Goal: Task Accomplishment & Management: Complete application form

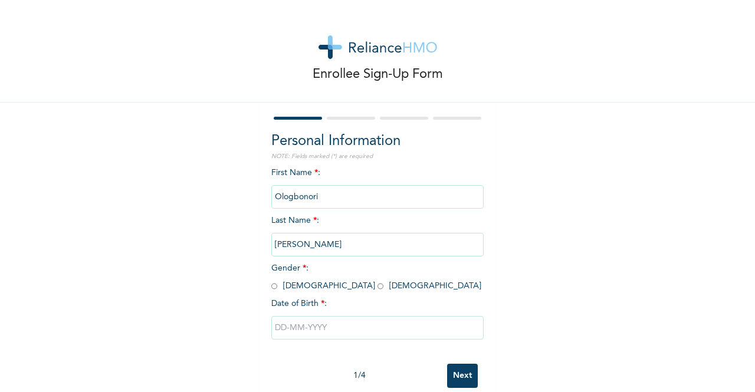
click at [377, 287] on input "radio" at bounding box center [380, 286] width 6 height 11
radio input "true"
click at [304, 328] on input "text" at bounding box center [377, 328] width 212 height 24
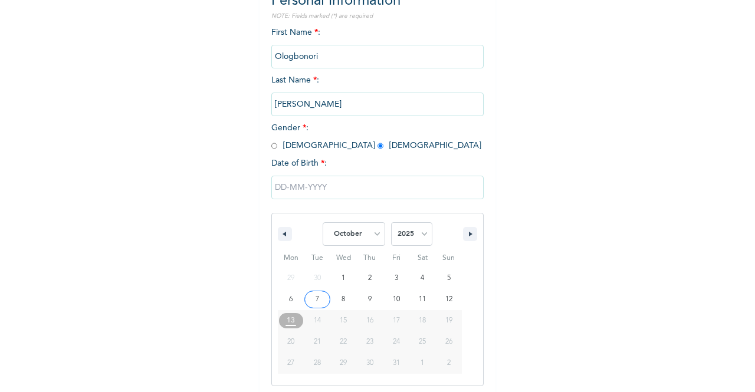
scroll to position [144, 0]
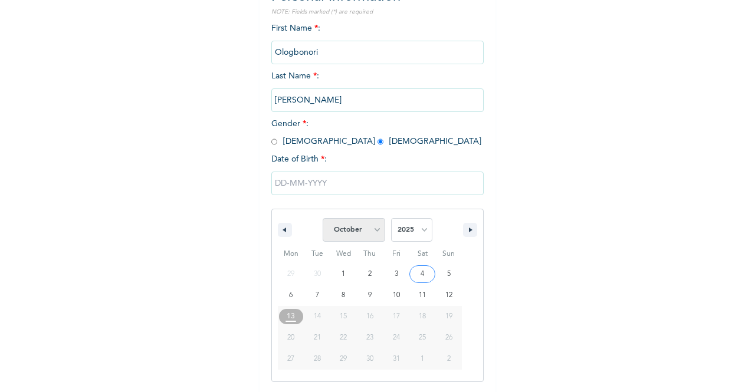
click at [366, 235] on select "January February March April May June July August September October November De…" at bounding box center [354, 230] width 63 height 24
select select "3"
click at [323, 219] on select "January February March April May June July August September October November De…" at bounding box center [354, 230] width 63 height 24
click at [411, 233] on select "2025 2024 2023 2022 2021 2020 2019 2018 2017 2016 2015 2014 2013 2012 2011 2010…" at bounding box center [411, 230] width 41 height 24
select select "1996"
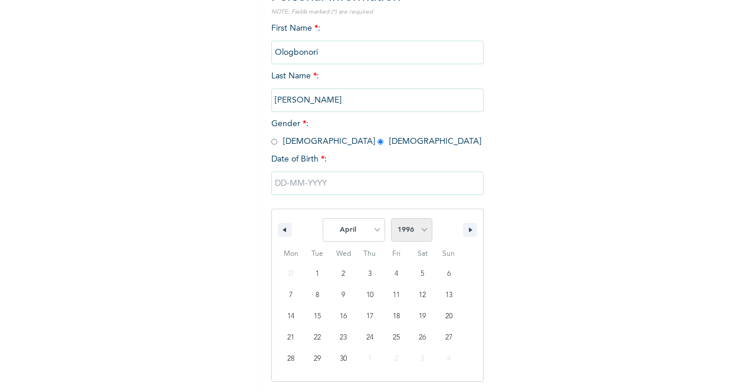
click at [391, 219] on select "2025 2024 2023 2022 2021 2020 2019 2018 2017 2016 2015 2014 2013 2012 2011 2010…" at bounding box center [411, 230] width 41 height 24
type input "[DATE]"
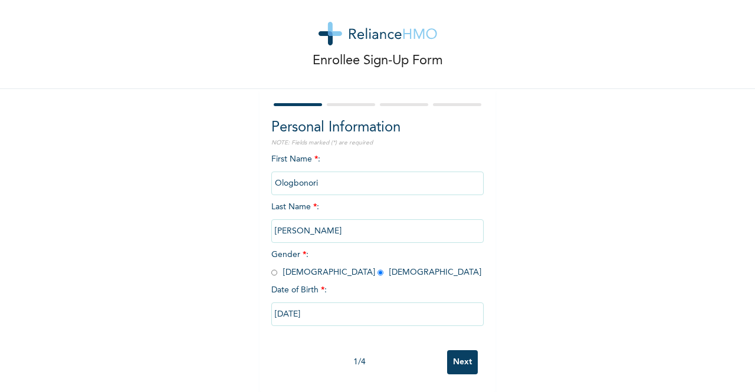
scroll to position [24, 0]
click at [454, 357] on input "Next" at bounding box center [462, 362] width 31 height 24
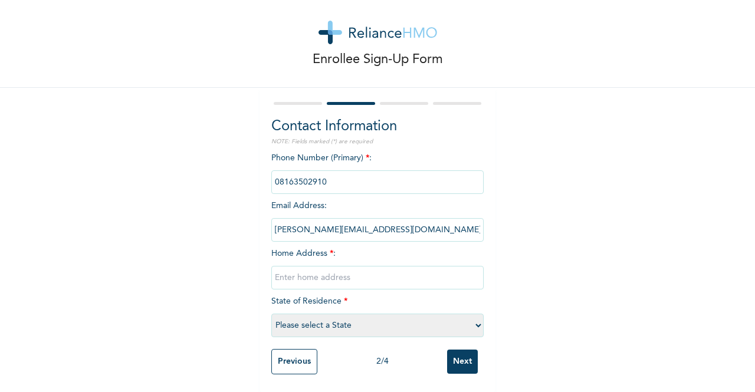
click at [352, 268] on input "text" at bounding box center [377, 278] width 212 height 24
type input "[STREET_ADDRESS]"
click at [475, 315] on select "Please select a State [PERSON_NAME] (FCT) [PERSON_NAME] Ibom [GEOGRAPHIC_DATA] …" at bounding box center [377, 326] width 212 height 24
select select "25"
click at [271, 314] on select "Please select a State [PERSON_NAME] (FCT) [PERSON_NAME] Ibom [GEOGRAPHIC_DATA] …" at bounding box center [377, 326] width 212 height 24
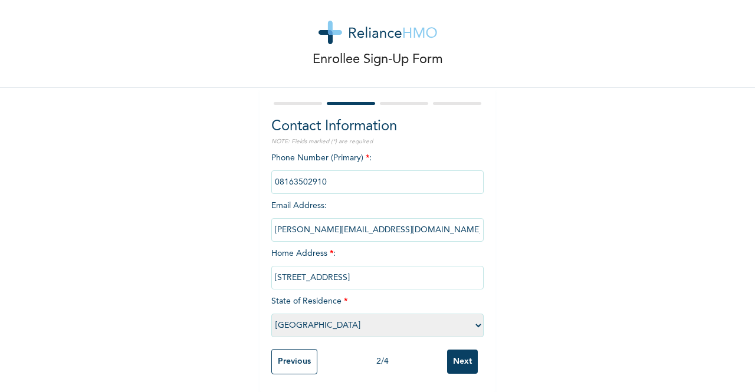
click at [458, 353] on input "Next" at bounding box center [462, 362] width 31 height 24
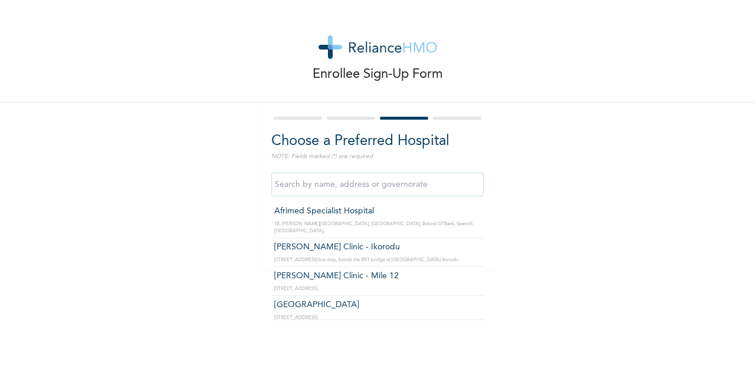
click at [355, 188] on input "text" at bounding box center [377, 185] width 212 height 24
type input "X"
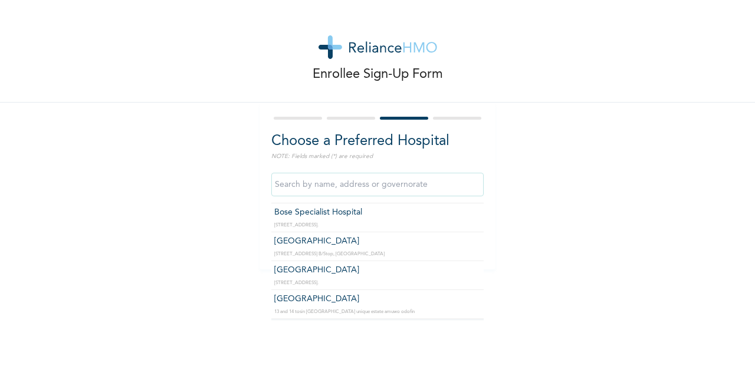
scroll to position [10081, 0]
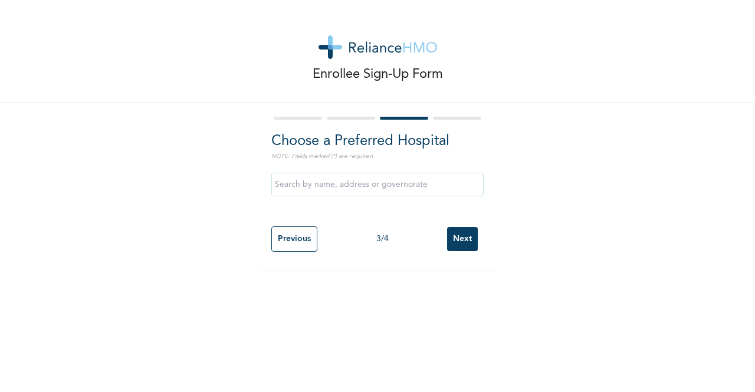
click at [545, 249] on div "Enrollee Sign-Up Form Choose a Preferred Hospital NOTE: Fields marked (*) are r…" at bounding box center [377, 134] width 755 height 269
click at [456, 229] on input "Next" at bounding box center [462, 239] width 31 height 24
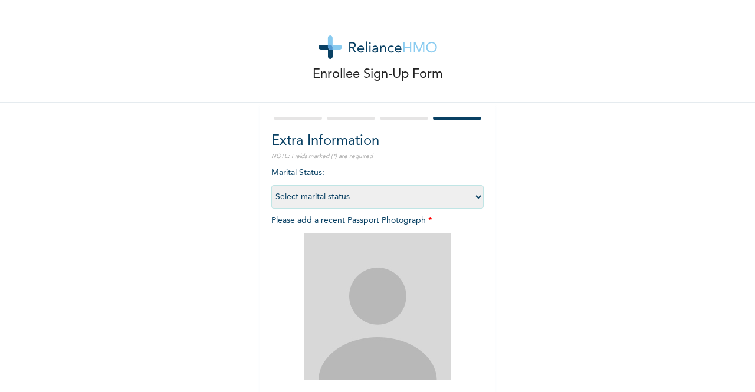
click at [470, 201] on select "Select marital status [DEMOGRAPHIC_DATA] Married [DEMOGRAPHIC_DATA] Widow/[DEMO…" at bounding box center [377, 197] width 212 height 24
click at [502, 210] on div "Enrollee Sign-Up Form Extra Information NOTE: Fields marked (*) are required Ma…" at bounding box center [377, 254] width 755 height 508
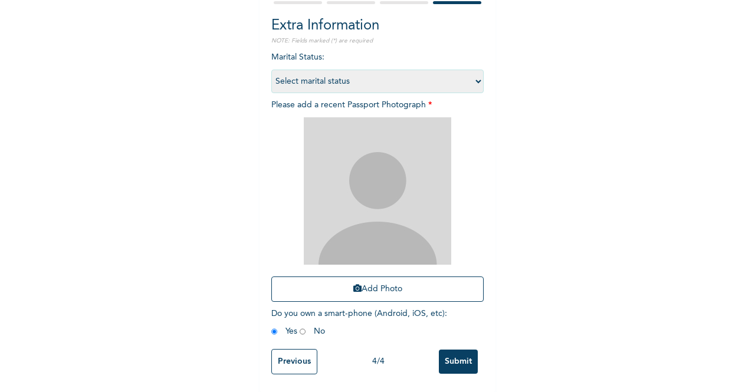
scroll to position [125, 0]
click at [381, 279] on button "Add Photo" at bounding box center [377, 289] width 212 height 25
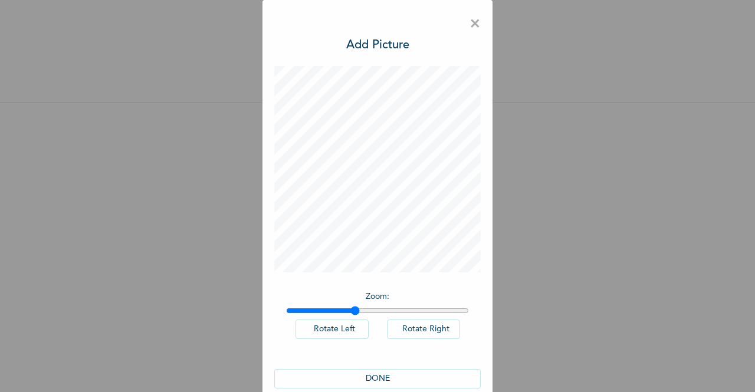
drag, startPoint x: 285, startPoint y: 310, endPoint x: 350, endPoint y: 315, distance: 64.4
type input "1.37"
click at [350, 315] on input "range" at bounding box center [377, 310] width 183 height 9
click at [384, 377] on button "DONE" at bounding box center [377, 378] width 206 height 19
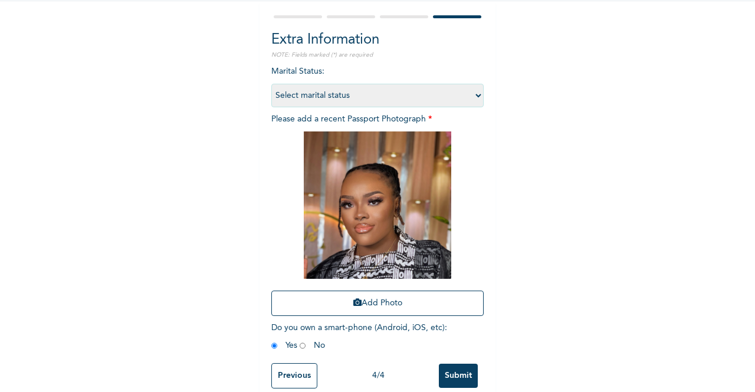
scroll to position [125, 0]
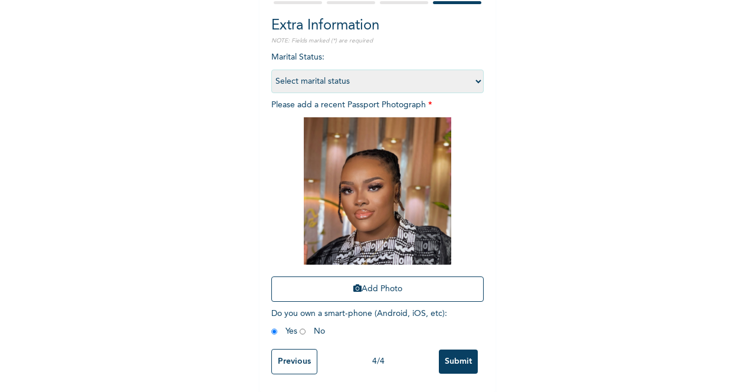
click at [458, 353] on input "Submit" at bounding box center [458, 362] width 39 height 24
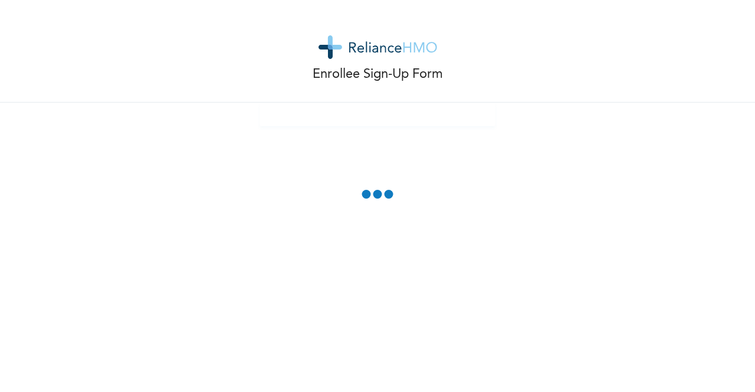
scroll to position [60, 0]
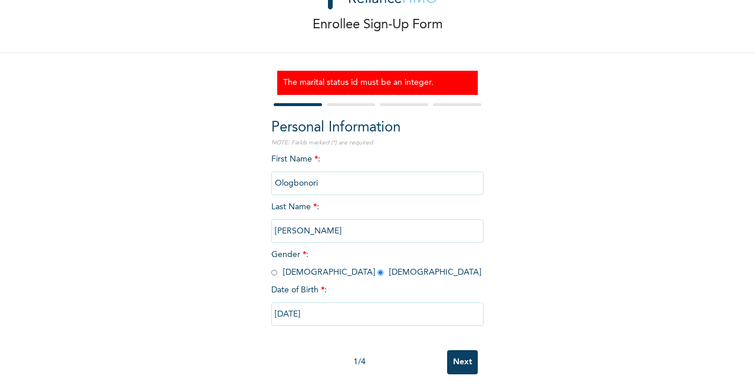
click at [458, 353] on input "Next" at bounding box center [462, 362] width 31 height 24
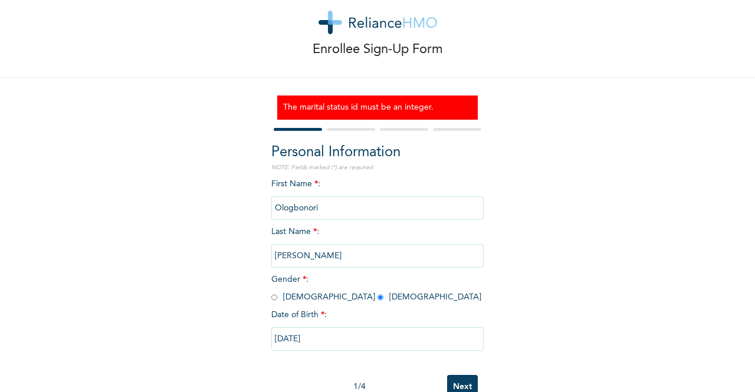
select select "25"
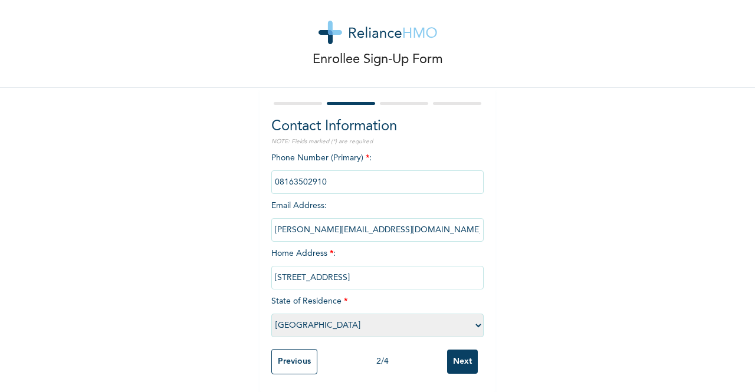
click at [458, 353] on input "Next" at bounding box center [462, 362] width 31 height 24
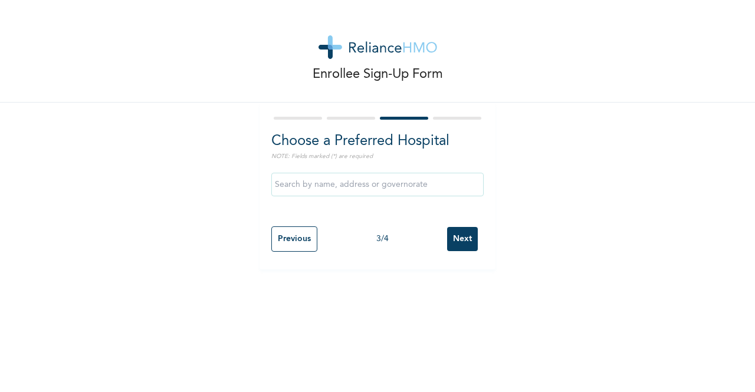
scroll to position [0, 0]
click at [449, 249] on input "Next" at bounding box center [462, 239] width 31 height 24
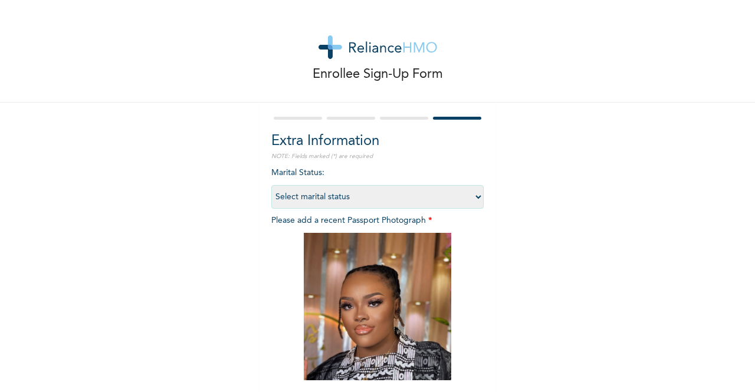
click at [459, 196] on select "Select marital status [DEMOGRAPHIC_DATA] Married [DEMOGRAPHIC_DATA] Widow/[DEMO…" at bounding box center [377, 197] width 212 height 24
select select "1"
click at [271, 185] on select "Select marital status [DEMOGRAPHIC_DATA] Married [DEMOGRAPHIC_DATA] Widow/[DEMO…" at bounding box center [377, 197] width 212 height 24
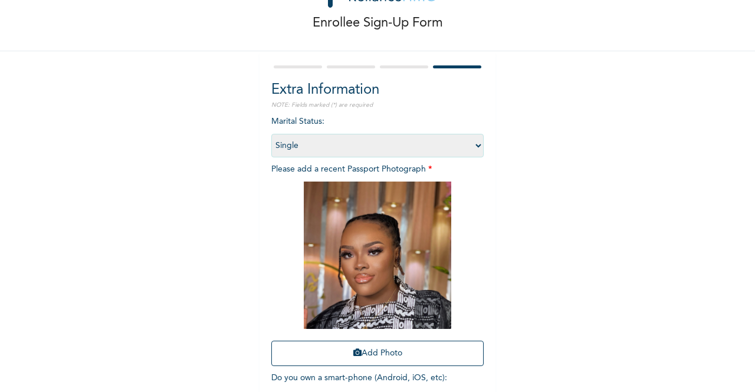
scroll to position [125, 0]
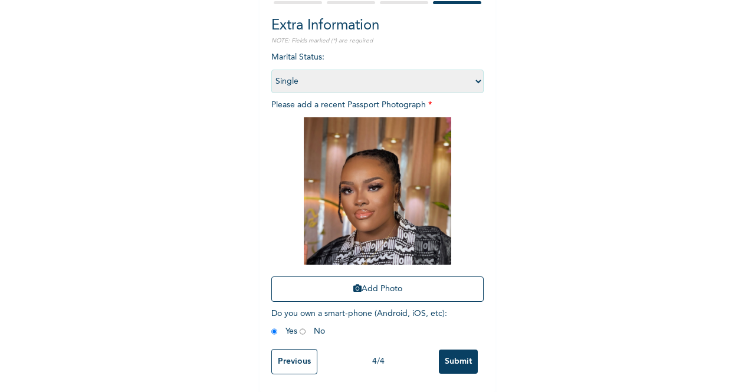
click at [453, 354] on input "Submit" at bounding box center [458, 362] width 39 height 24
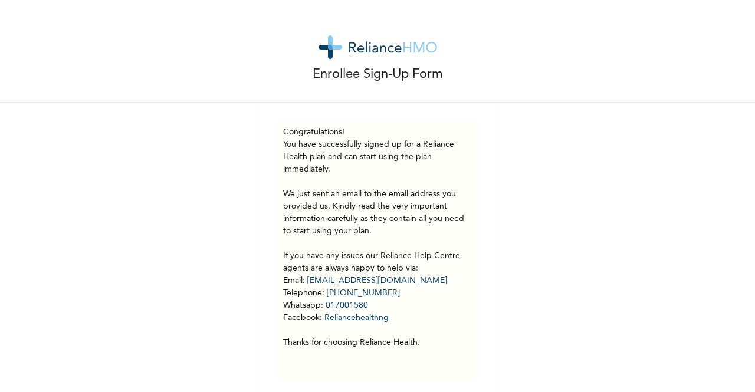
scroll to position [14, 0]
